Goal: Navigation & Orientation: Go to known website

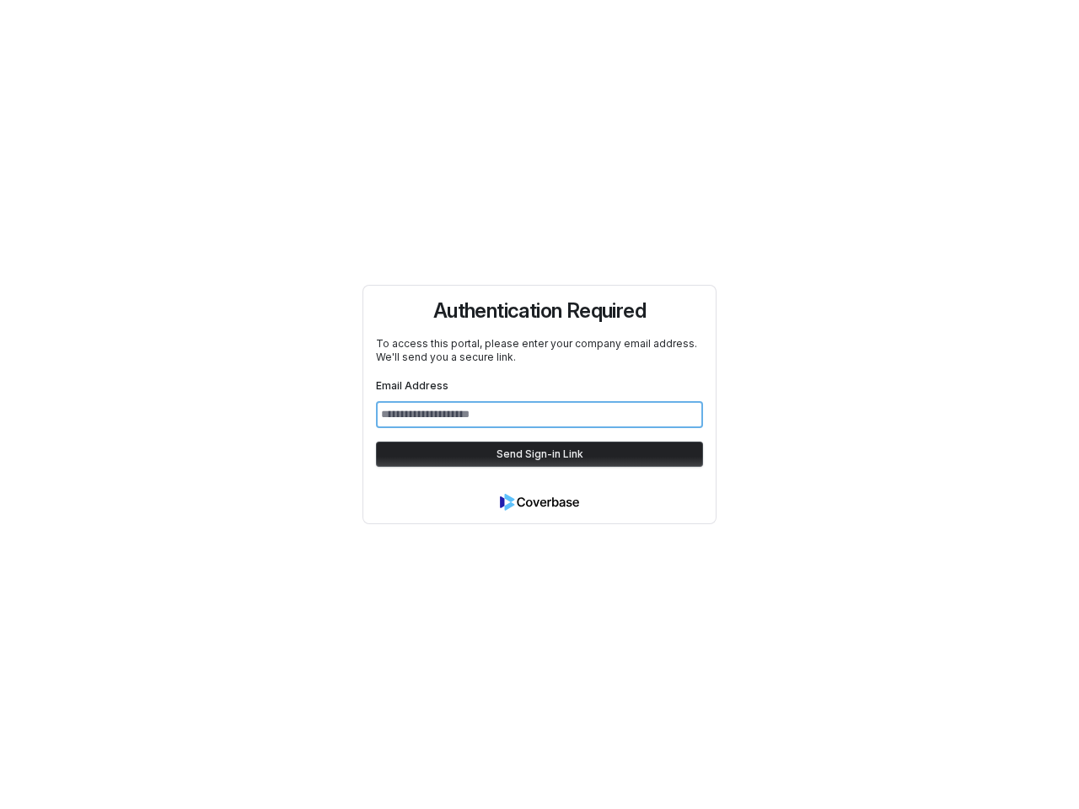
click at [540, 405] on input "Email Address" at bounding box center [539, 414] width 327 height 27
